Goal: Find specific page/section: Find specific page/section

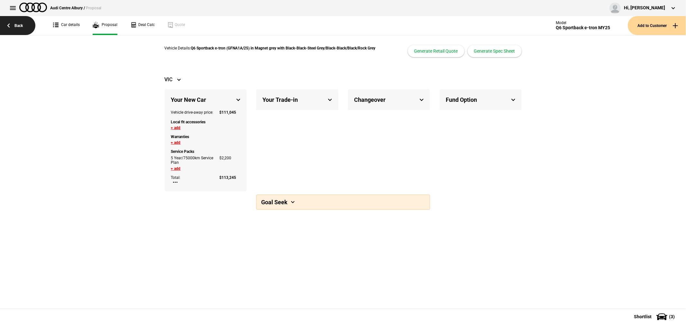
click at [4, 21] on link "Back" at bounding box center [17, 25] width 35 height 19
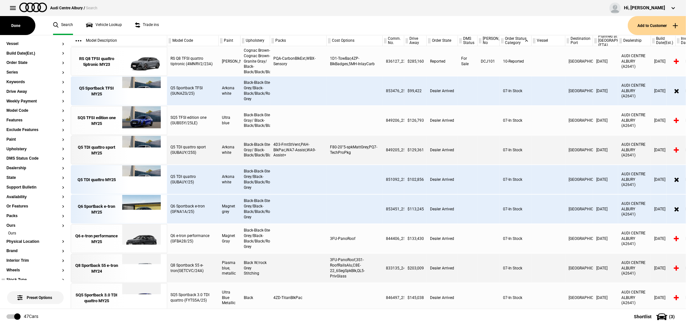
scroll to position [107, 0]
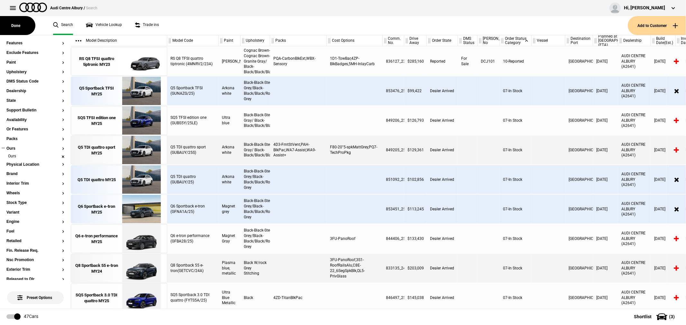
click at [57, 157] on li "Ours" at bounding box center [35, 157] width 58 height 6
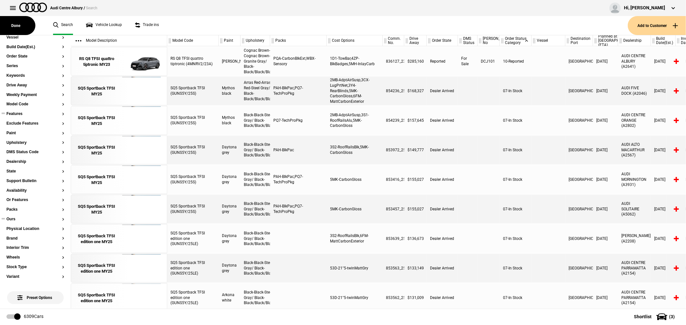
scroll to position [36, 0]
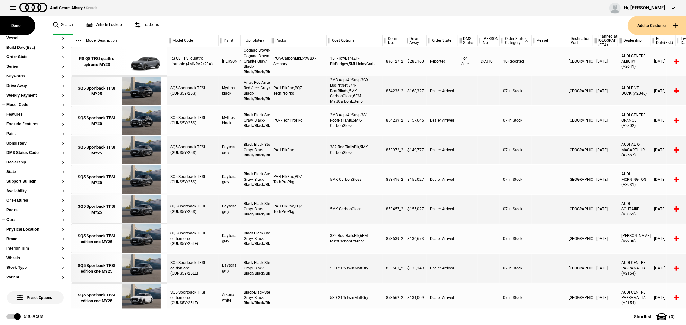
click at [24, 106] on button "Model Code" at bounding box center [35, 105] width 58 height 5
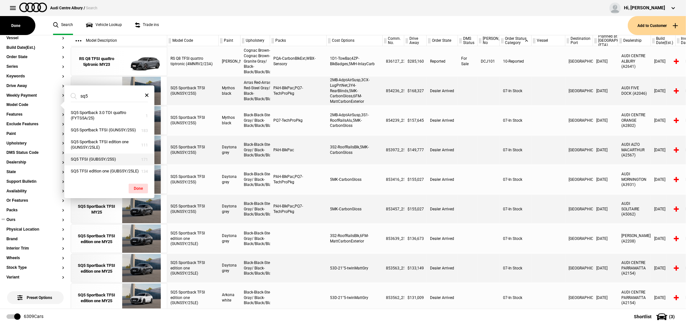
type input "sq5"
click at [123, 158] on button "SQ5 TFSI (GUBS5Y/25S)" at bounding box center [109, 160] width 90 height 12
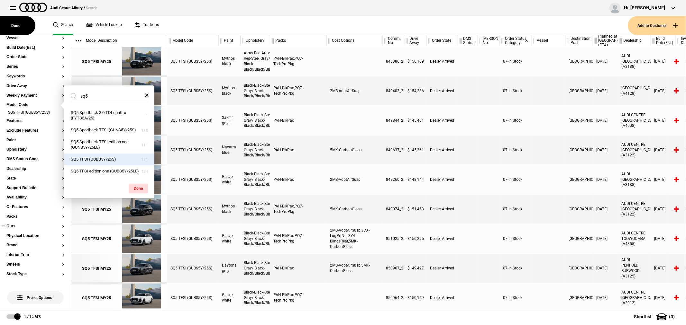
click at [218, 155] on div "SQ5 TFSI (GUBS5Y/25S)" at bounding box center [192, 150] width 51 height 29
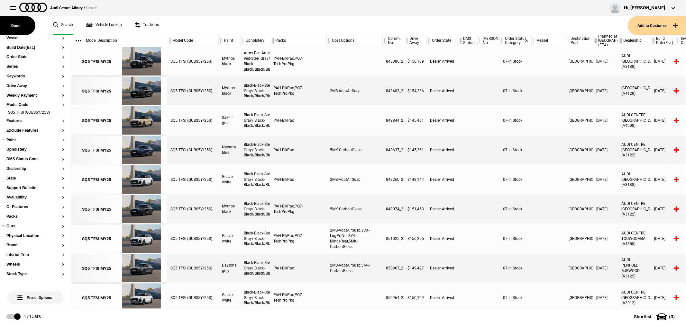
click at [15, 139] on button "Paint" at bounding box center [35, 140] width 58 height 5
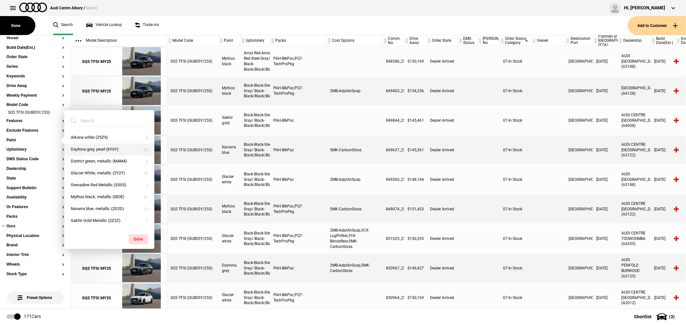
click at [100, 147] on button "Daytona grey, pearl (6Y6Y)" at bounding box center [109, 150] width 90 height 12
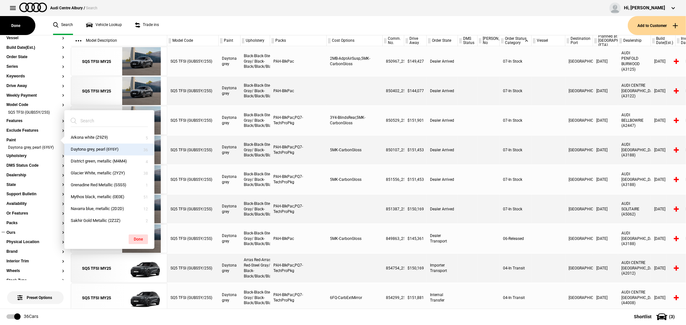
click at [199, 175] on div "SQ5 TFSI (GUBS5Y/25S)" at bounding box center [192, 179] width 51 height 29
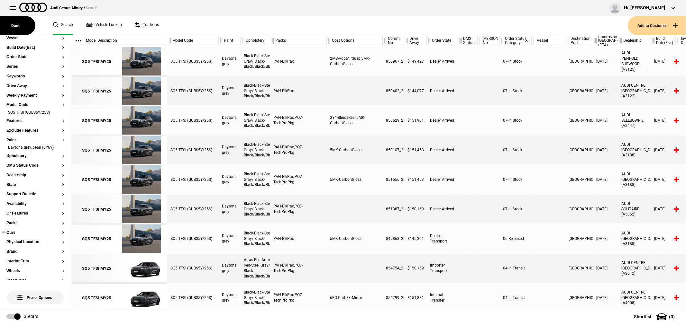
click at [310, 151] on div "PAH-BlkPac,PQ7-TechProPkg" at bounding box center [298, 150] width 57 height 29
click at [352, 150] on div "5MK-CarbonGloss" at bounding box center [355, 150] width 56 height 29
click at [323, 126] on div "PAH-BlkPac,PQ7-TechProPkg" at bounding box center [298, 120] width 57 height 29
click at [298, 92] on div "PAH-BlkPac" at bounding box center [298, 91] width 57 height 29
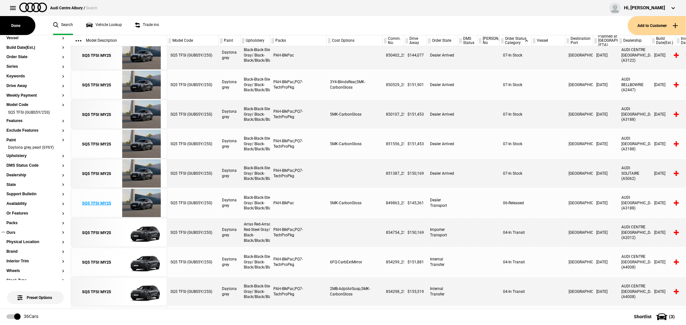
click at [109, 202] on div "SQ5 TFSI MY25" at bounding box center [96, 204] width 29 height 6
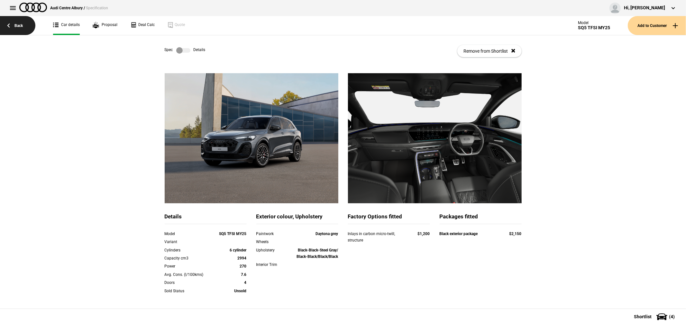
click at [16, 21] on link "Back" at bounding box center [17, 25] width 35 height 19
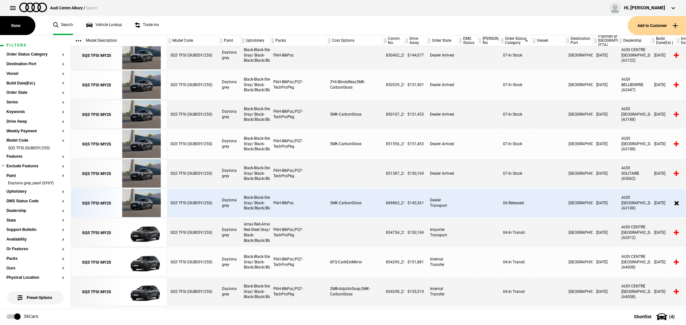
click at [23, 168] on button "Exclude Features" at bounding box center [35, 166] width 58 height 5
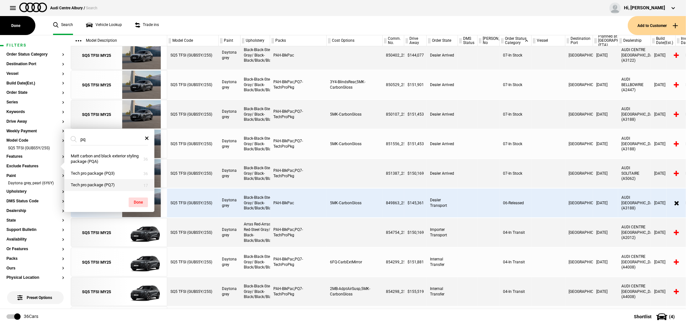
click at [94, 183] on button "Tech pro package (PQ7)" at bounding box center [109, 185] width 90 height 12
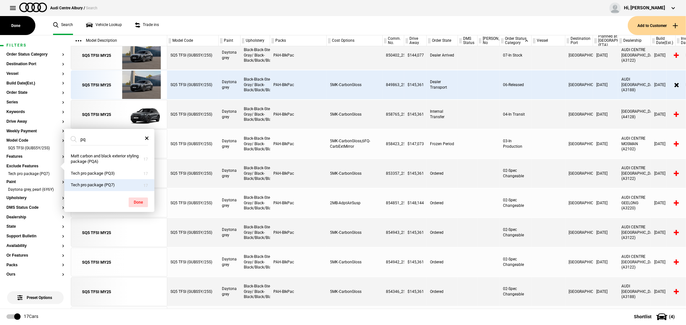
drag, startPoint x: 98, startPoint y: 139, endPoint x: 78, endPoint y: 137, distance: 19.8
click at [78, 137] on input "pq" at bounding box center [105, 140] width 69 height 12
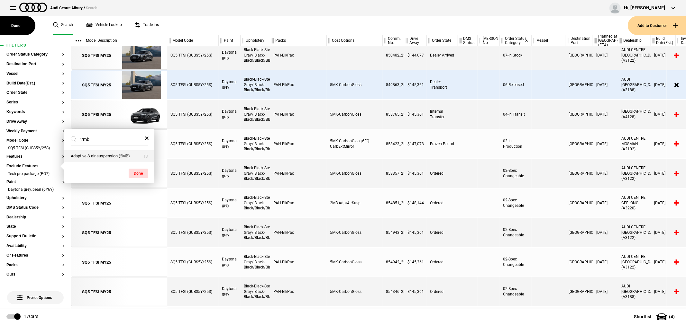
type input "2mb"
click at [102, 153] on button "Adaptive S air suspension (2MB)" at bounding box center [109, 156] width 90 height 12
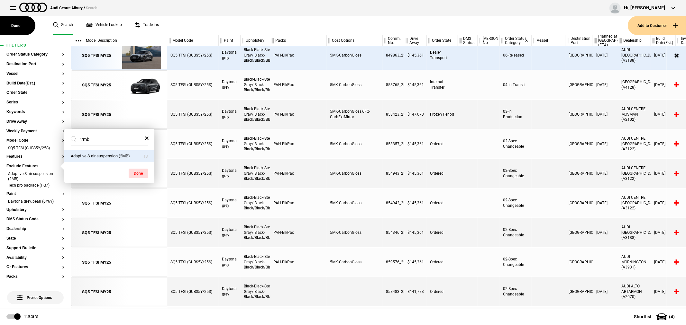
click at [315, 175] on div "PAH-BlkPac" at bounding box center [298, 173] width 57 height 29
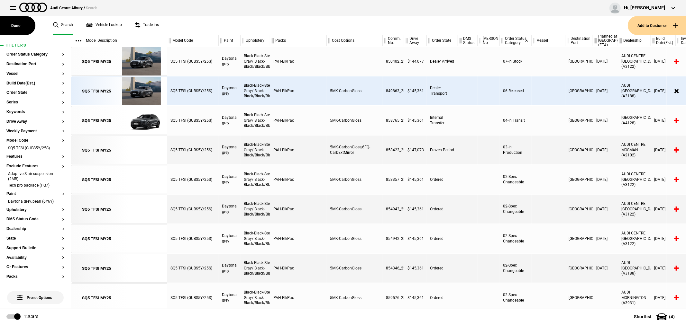
click at [527, 116] on div "04-In Transit" at bounding box center [516, 120] width 32 height 29
click at [528, 118] on div "04-In Transit" at bounding box center [516, 120] width 32 height 29
click at [106, 92] on div "SQ5 TFSI MY25" at bounding box center [96, 91] width 29 height 6
